Goal: Find specific page/section: Find specific page/section

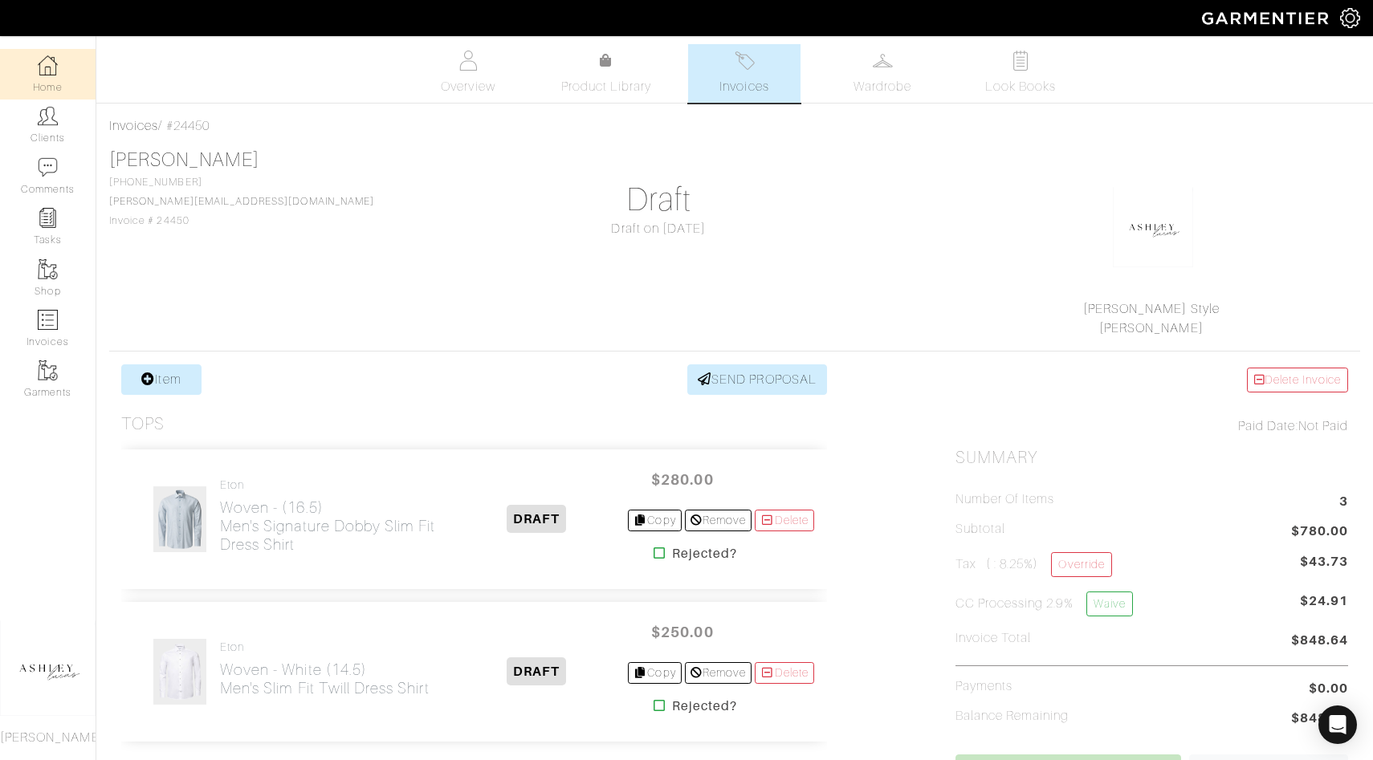
scroll to position [10, 0]
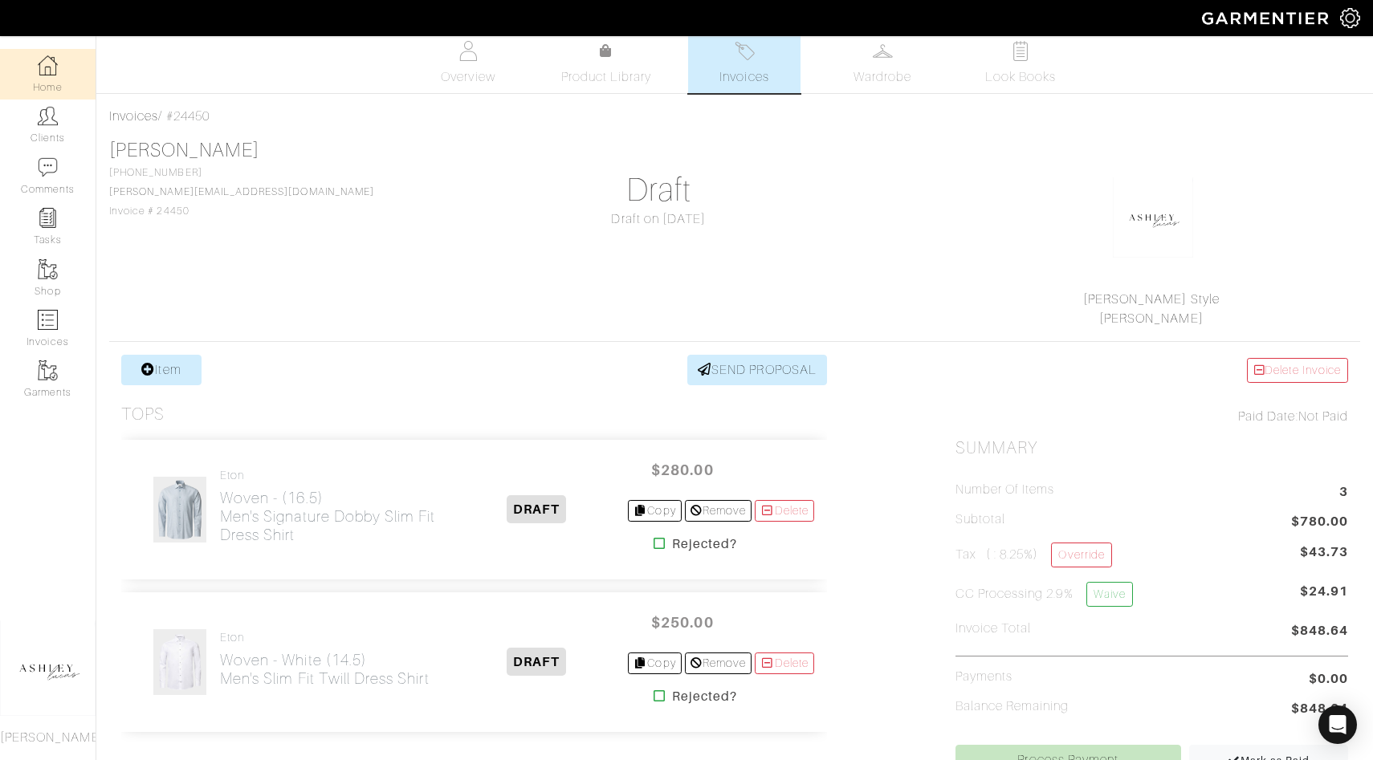
click at [57, 71] on img at bounding box center [48, 65] width 20 height 20
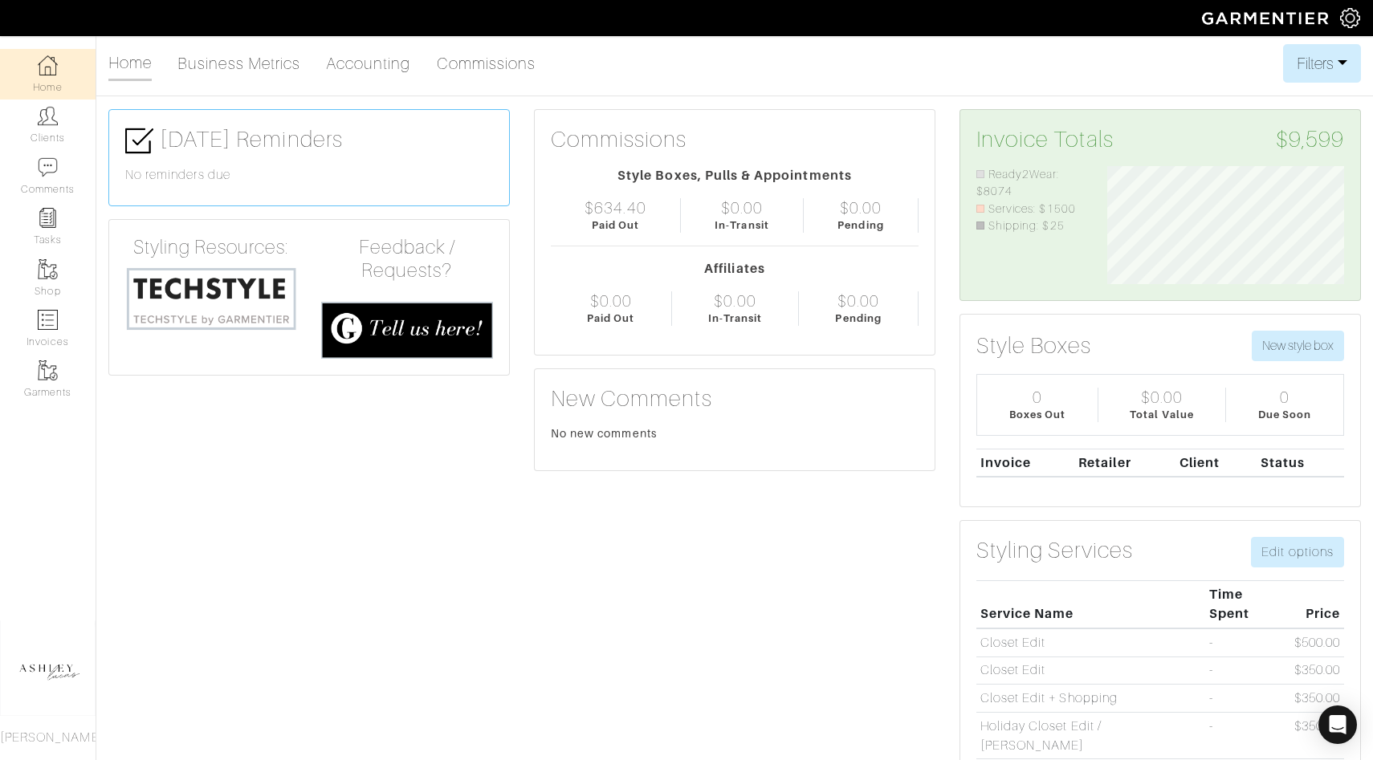
scroll to position [118, 261]
click at [69, 346] on link "Invoices" at bounding box center [48, 328] width 96 height 51
select select
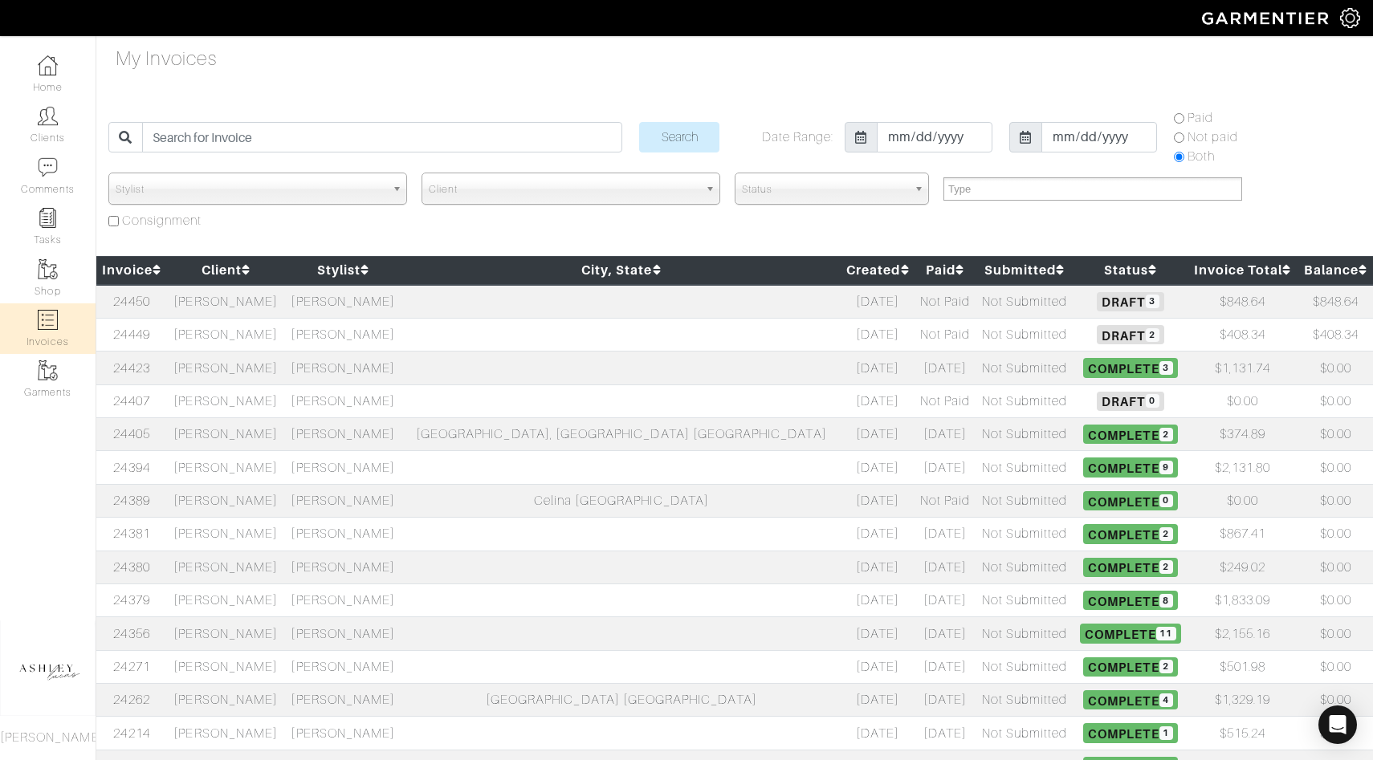
click at [1097, 303] on span "Draft 3" at bounding box center [1130, 301] width 67 height 19
